Goal: Task Accomplishment & Management: Manage account settings

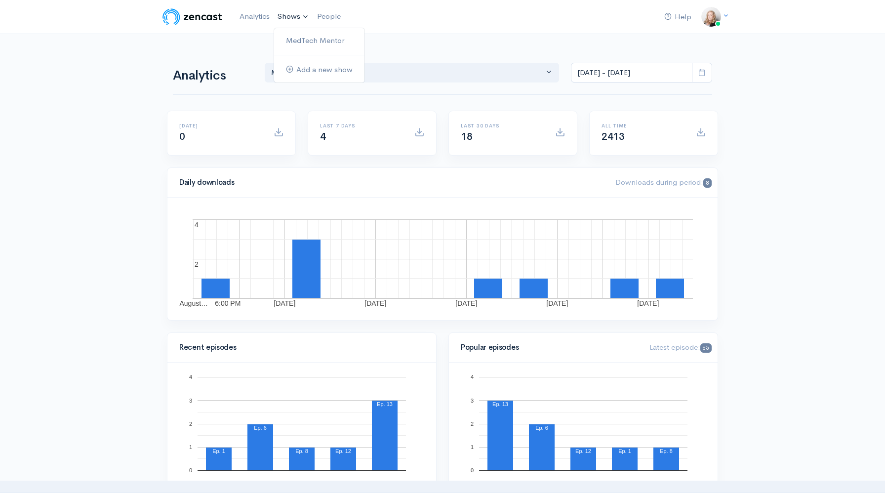
click at [291, 20] on link "Shows" at bounding box center [294, 17] width 40 height 22
click at [295, 46] on link "MedTech Mentor" at bounding box center [319, 40] width 90 height 17
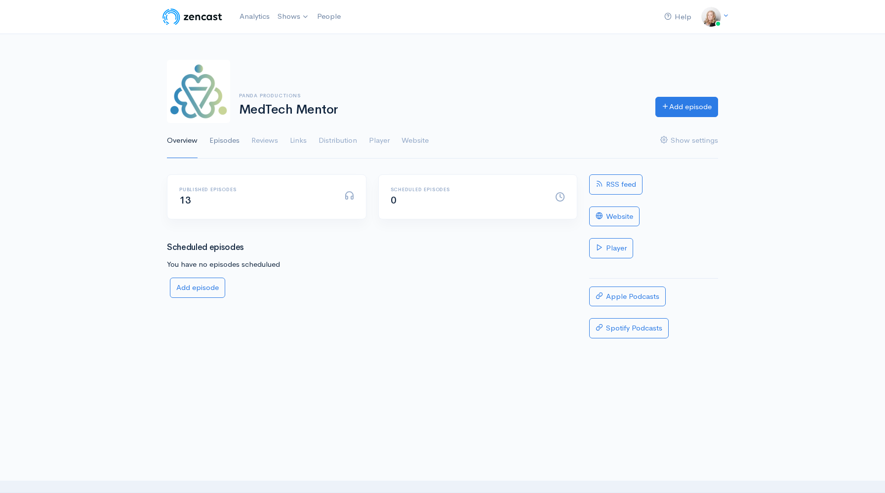
click at [230, 142] on link "Episodes" at bounding box center [224, 141] width 30 height 36
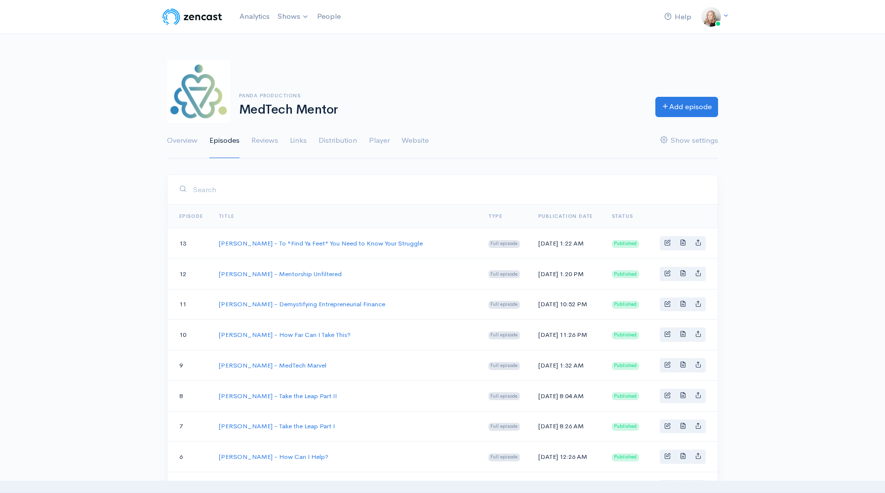
click at [140, 247] on div "Help Notifications View all Your profile Team settings Default team Current Log…" at bounding box center [442, 347] width 885 height 694
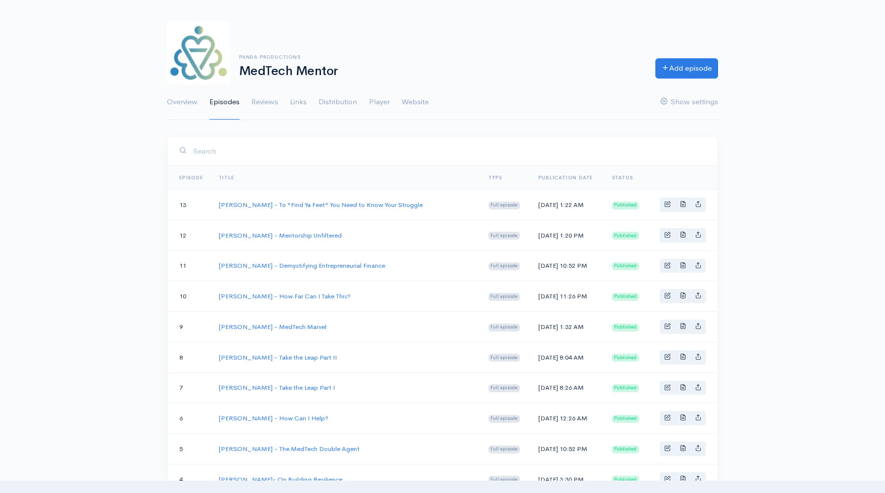
scroll to position [20, 0]
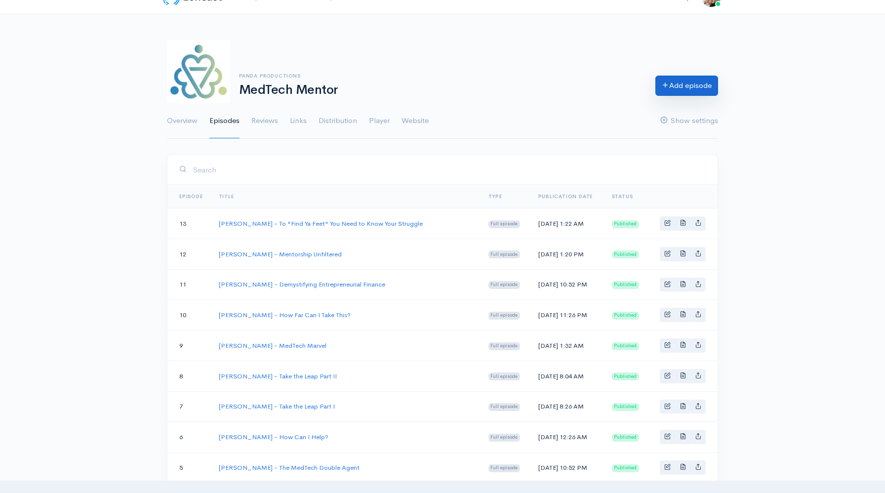
click at [683, 92] on link "Add episode" at bounding box center [687, 86] width 63 height 20
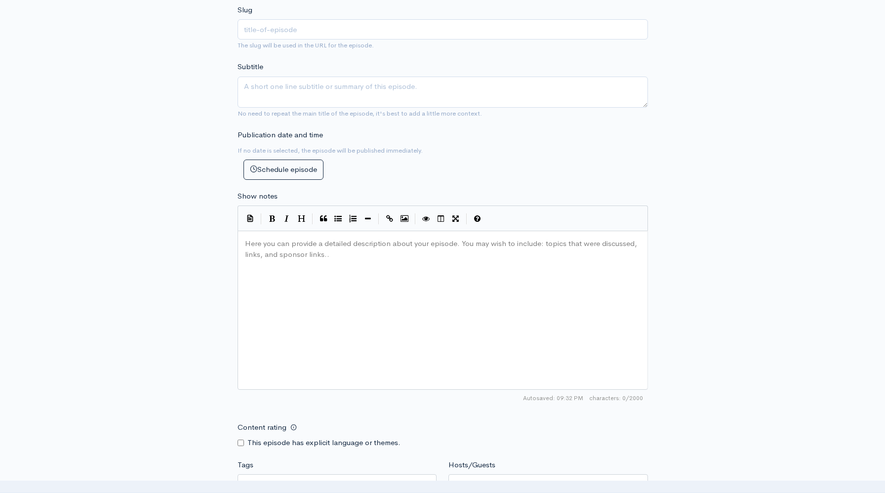
scroll to position [304, 0]
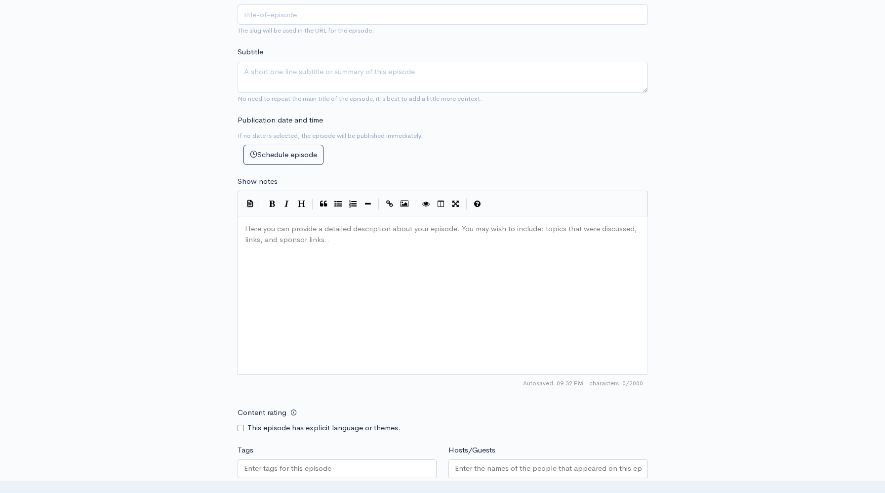
click at [285, 255] on div "Here you can provide a detailed description about your episode. You may wish to…" at bounding box center [455, 307] width 424 height 173
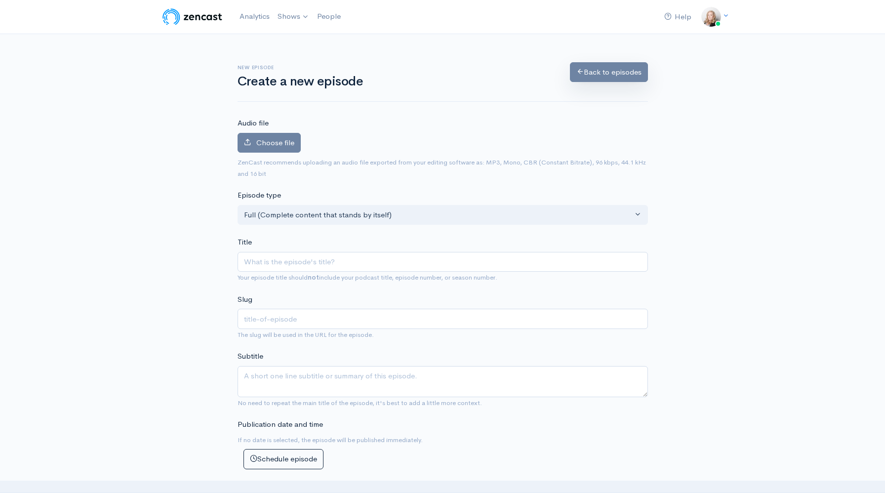
click at [590, 74] on link "Back to episodes" at bounding box center [609, 72] width 78 height 20
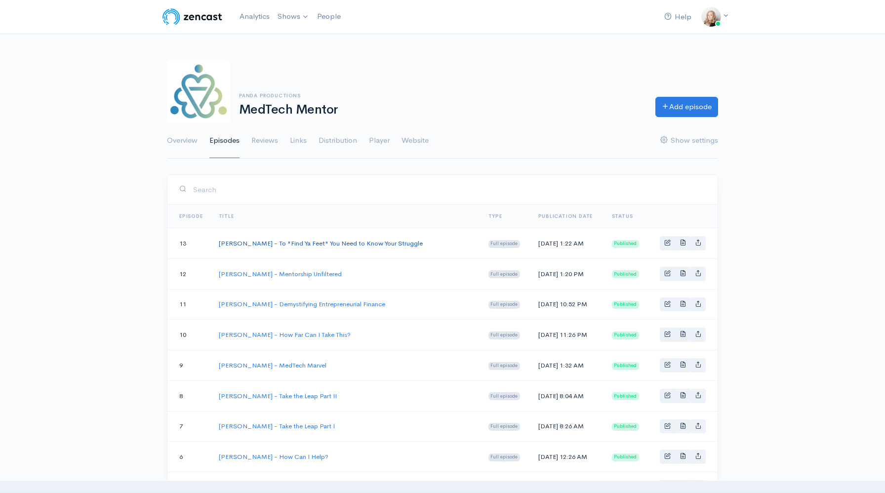
click at [291, 245] on link "[PERSON_NAME] - To "Find Ya Feet" You Need to Know Your Struggle" at bounding box center [321, 243] width 204 height 8
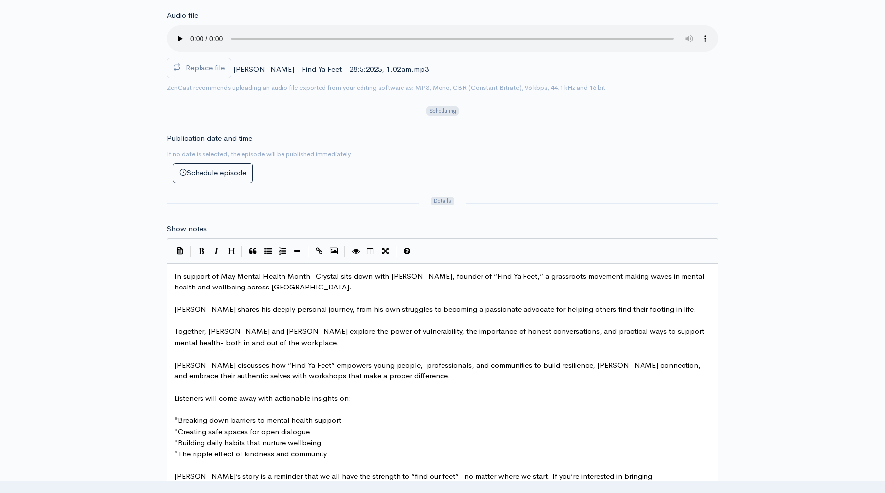
scroll to position [386, 0]
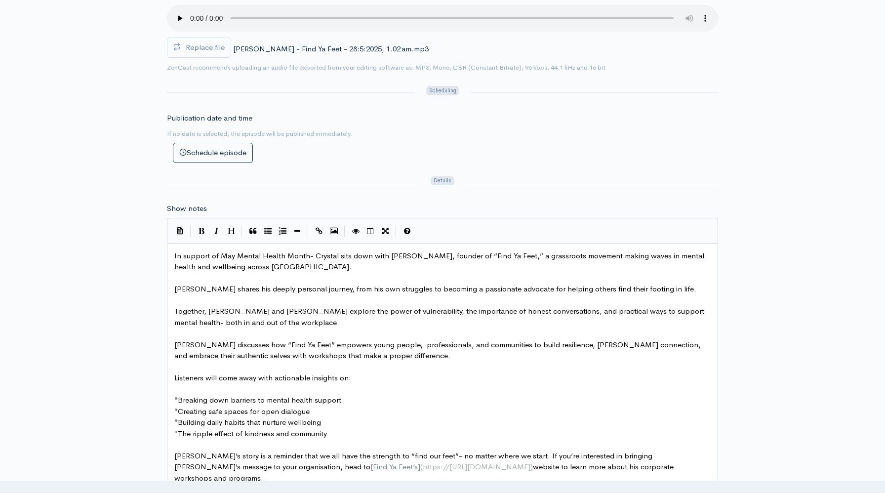
click at [394, 316] on span "Together, [PERSON_NAME] and [PERSON_NAME] explore the power of vulnerability, t…" at bounding box center [440, 316] width 532 height 21
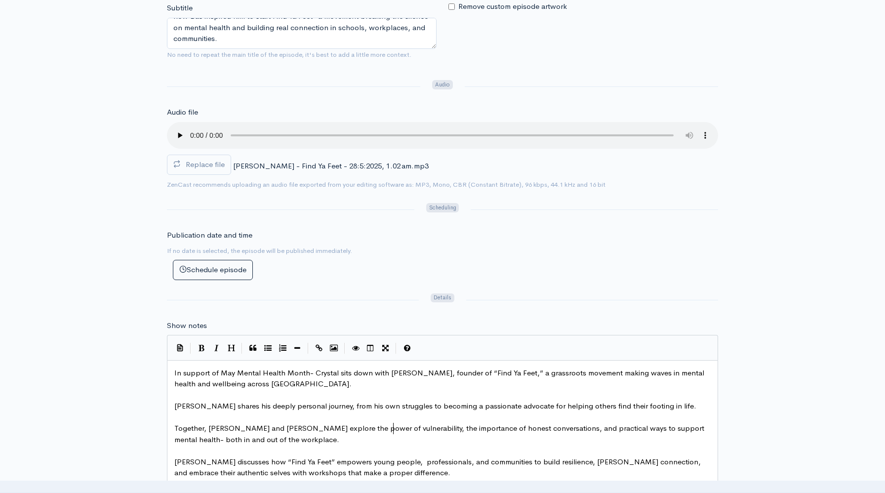
scroll to position [268, 0]
click at [116, 284] on div "Title [PERSON_NAME] - To "Find Ya Feet" You Need to Know Your Struggle Your epi…" at bounding box center [442, 440] width 885 height 1068
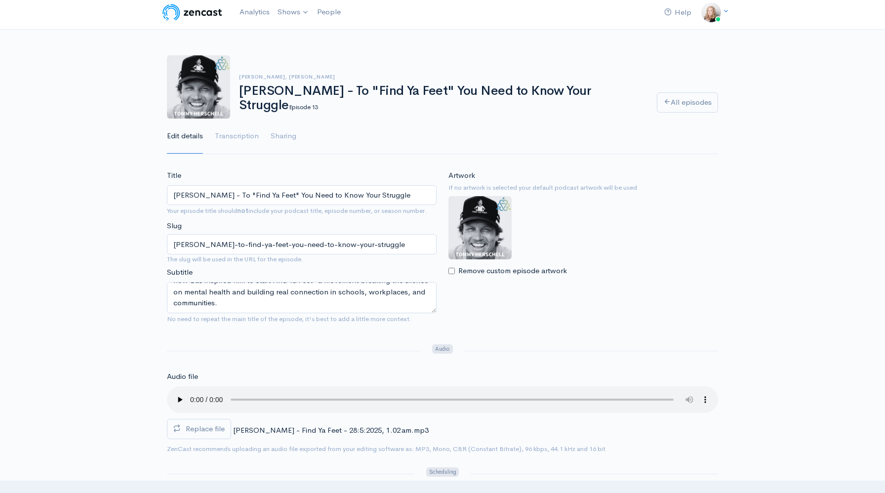
scroll to position [0, 0]
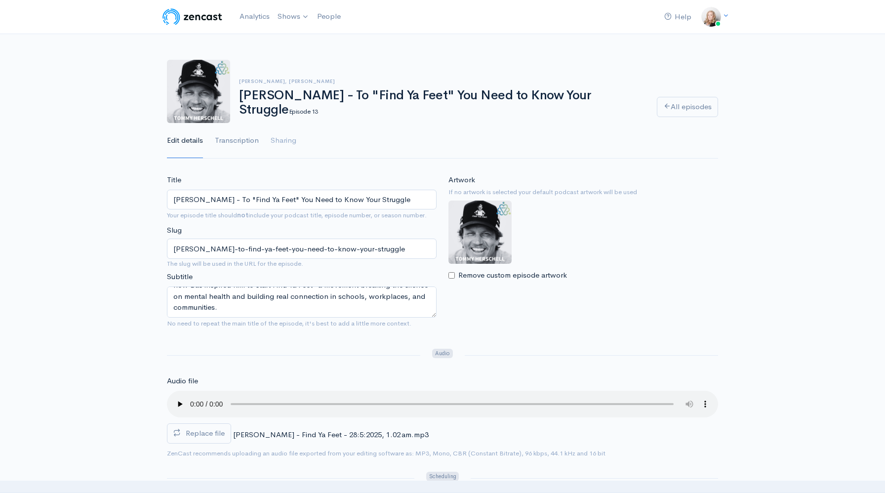
click at [252, 141] on link "Transcription" at bounding box center [237, 141] width 44 height 36
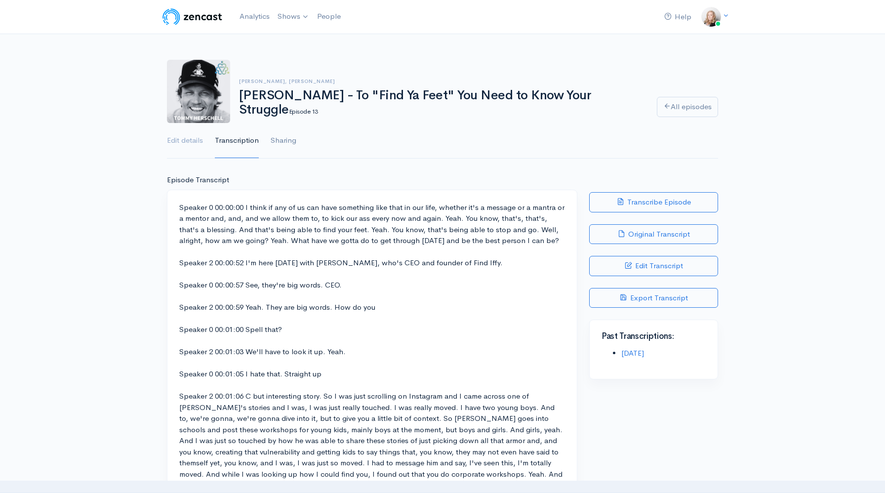
click at [283, 138] on link "Sharing" at bounding box center [284, 141] width 26 height 36
